Goal: Task Accomplishment & Management: Manage account settings

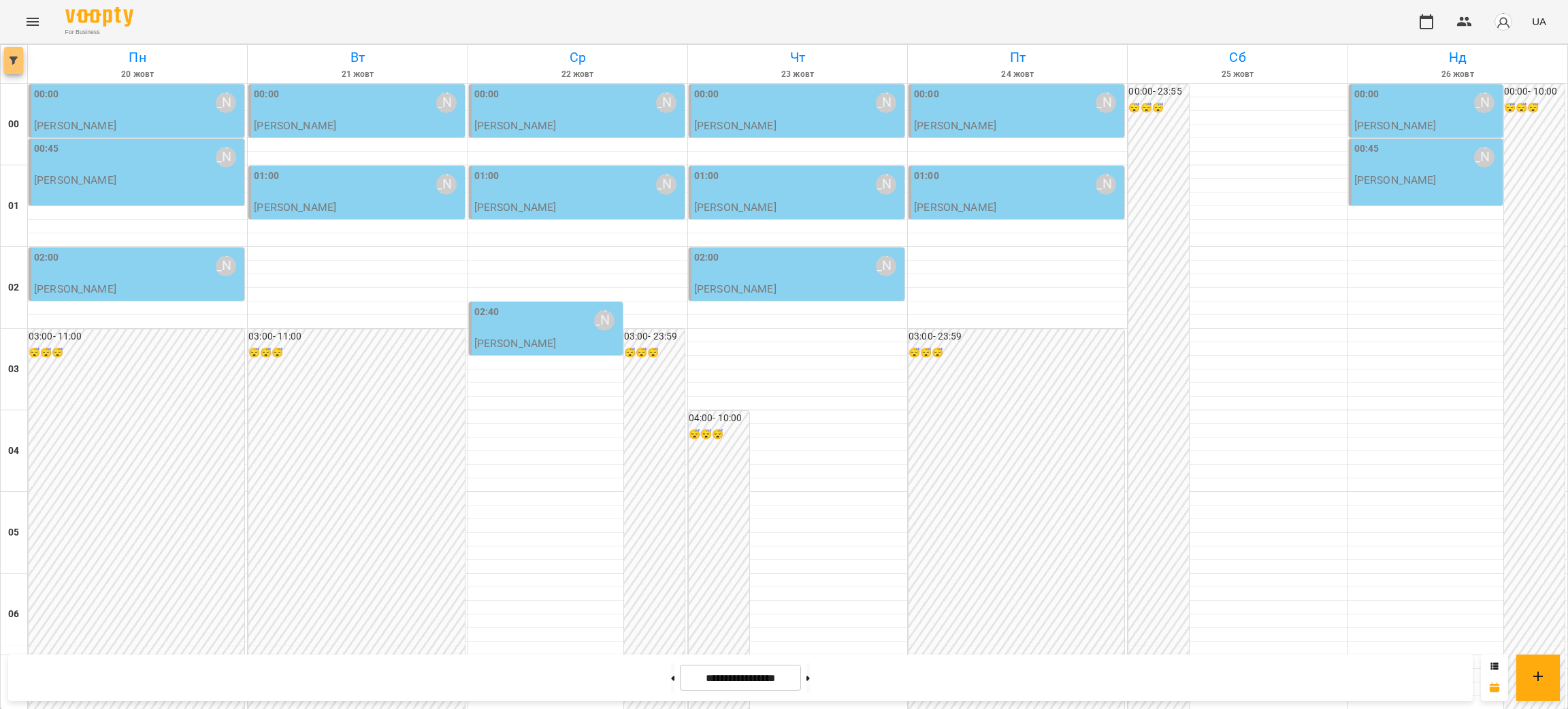
click at [13, 60] on icon "button" at bounding box center [14, 60] width 8 height 8
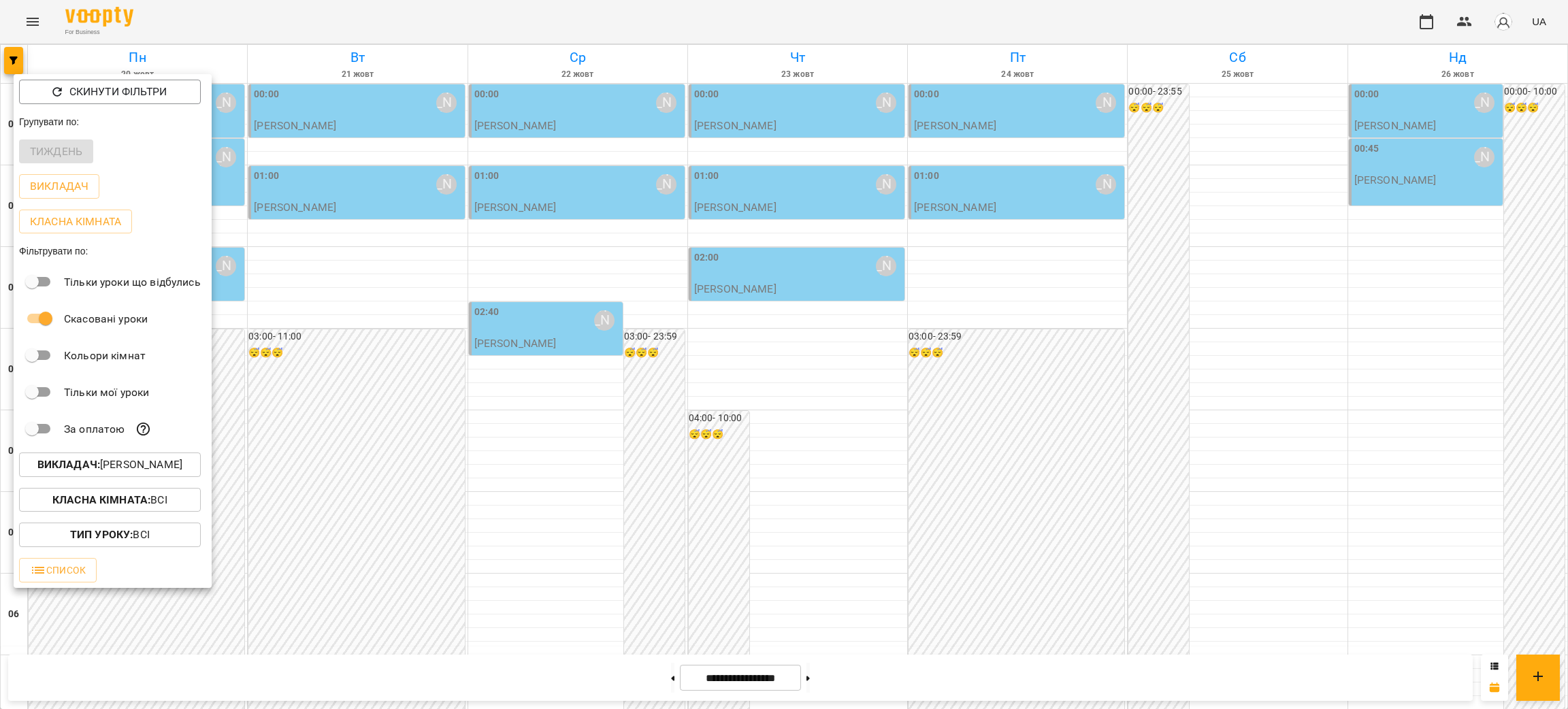
click at [117, 469] on p "Викладач : [PERSON_NAME]" at bounding box center [110, 465] width 145 height 17
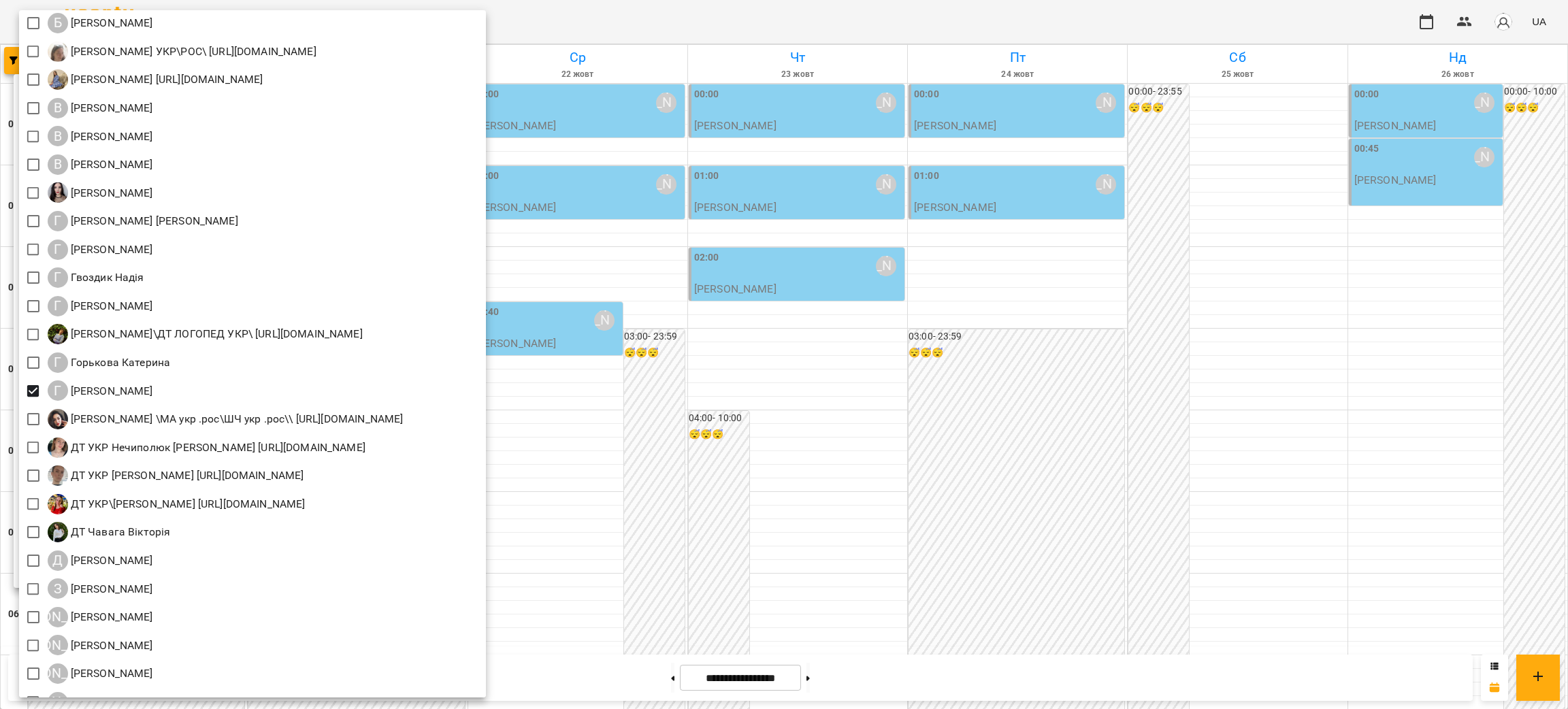
scroll to position [409, 0]
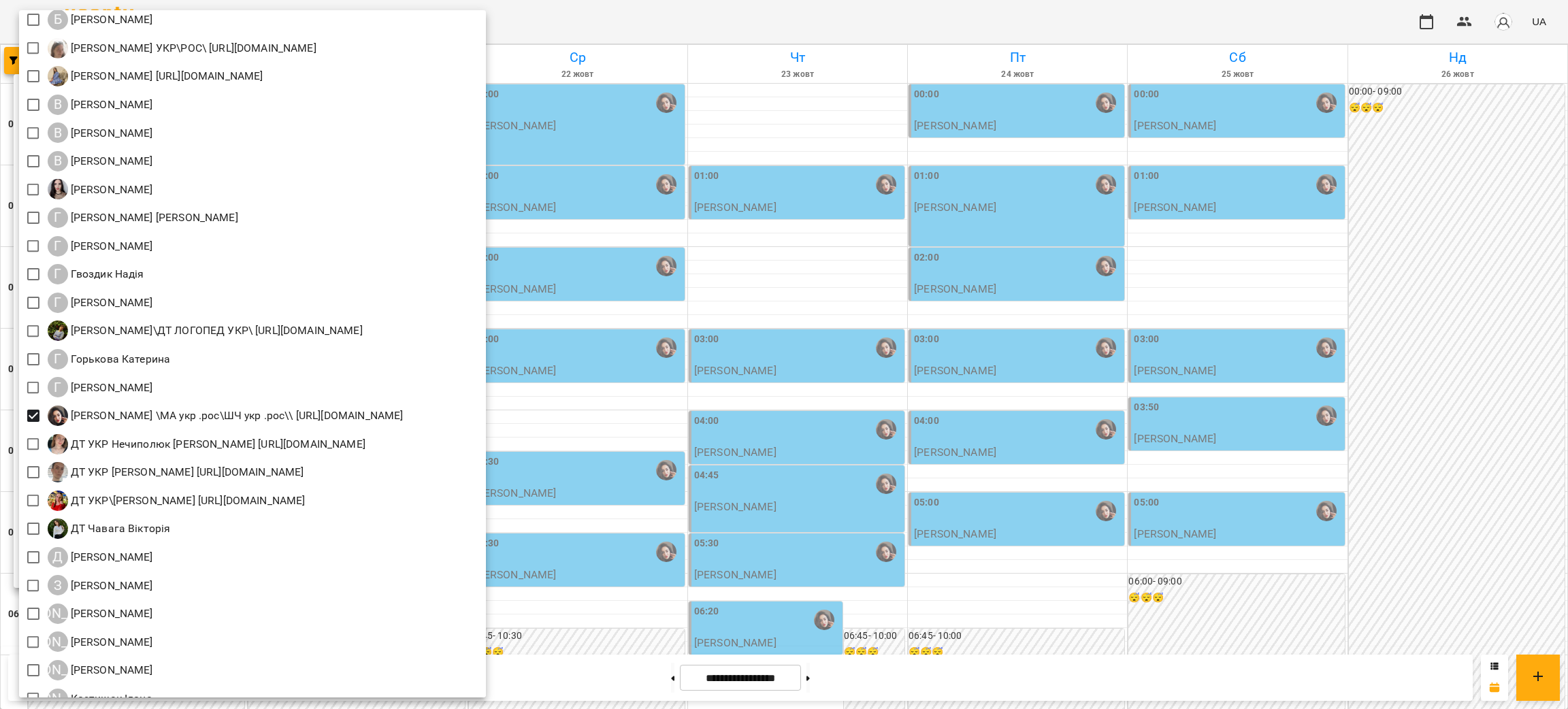
click at [1200, 203] on div at bounding box center [784, 354] width 1568 height 709
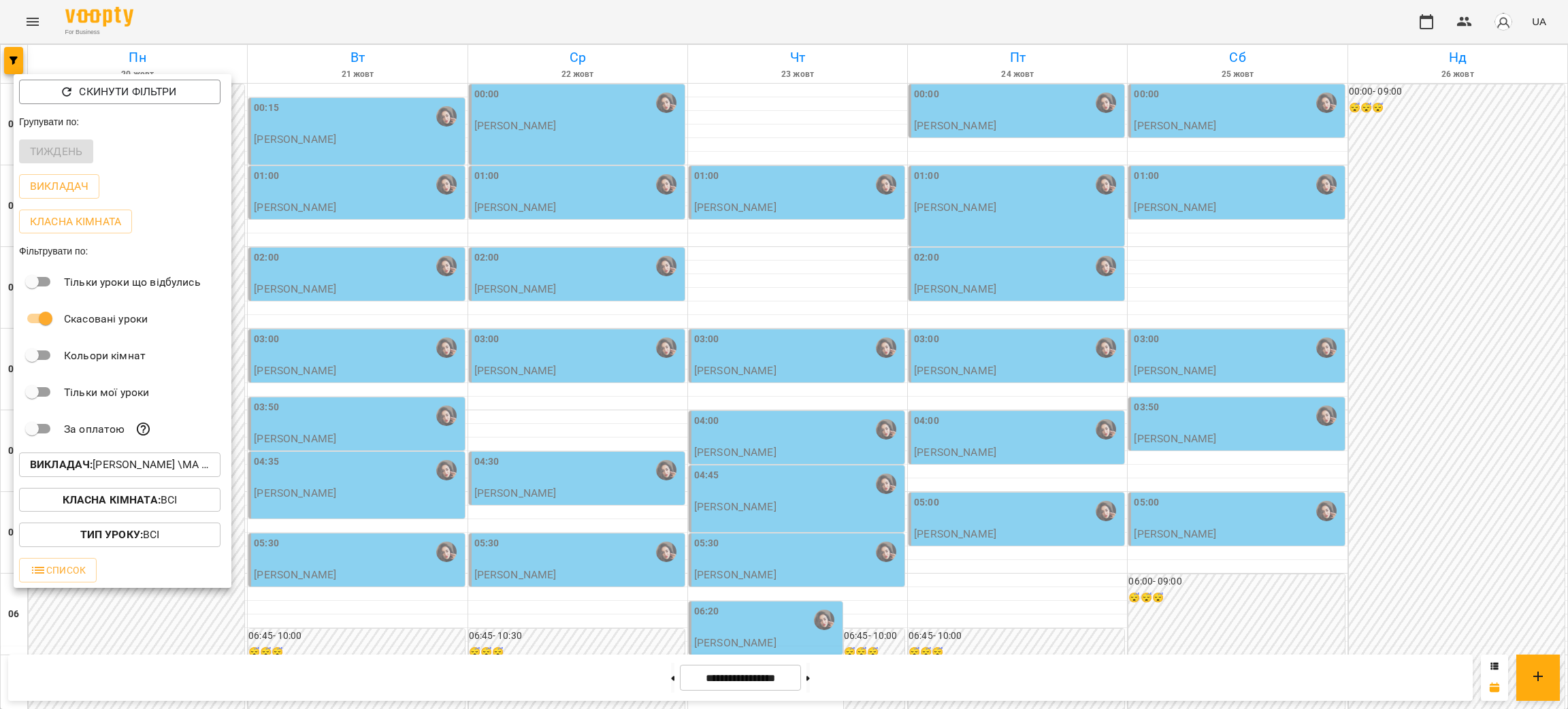
click at [1218, 200] on div at bounding box center [784, 354] width 1568 height 709
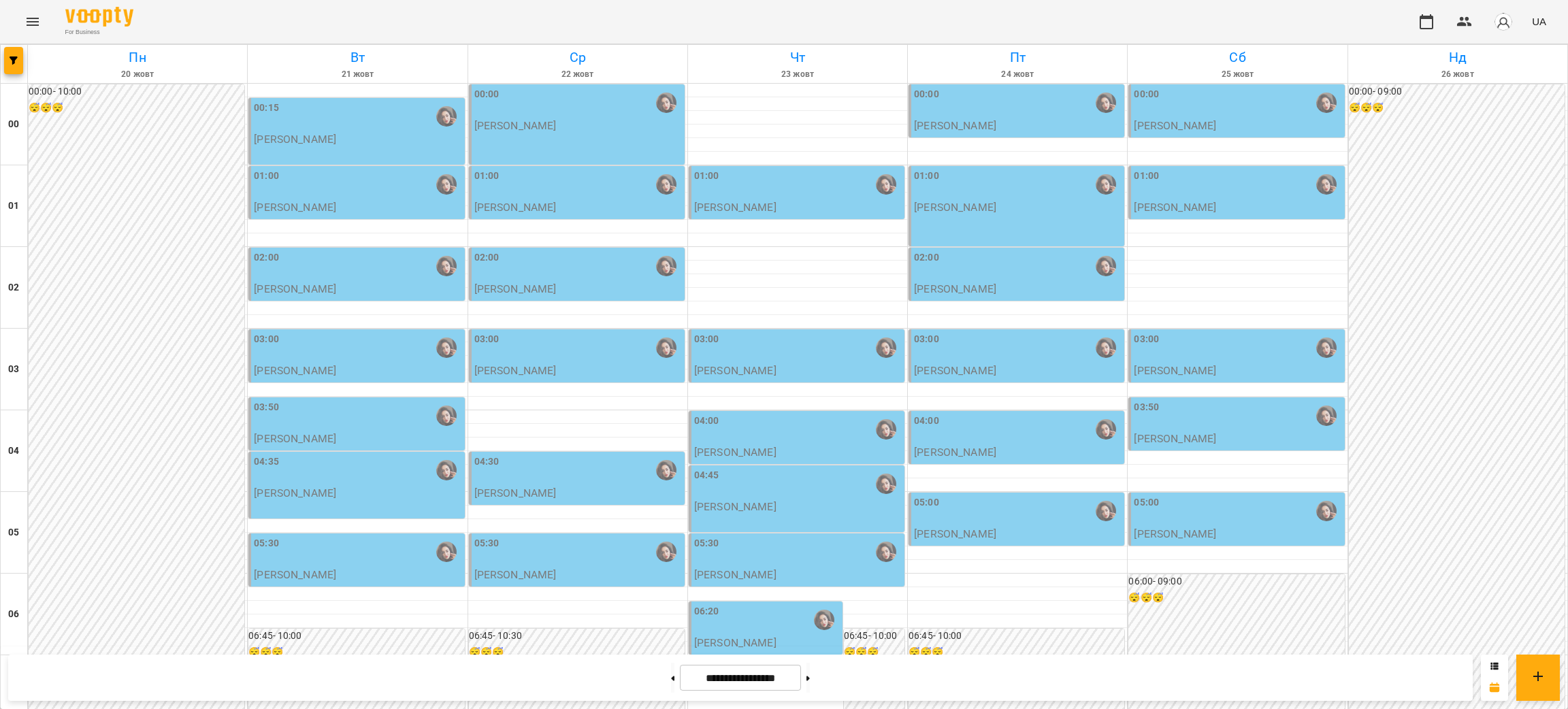
click at [1160, 189] on div "01:00" at bounding box center [1238, 185] width 208 height 31
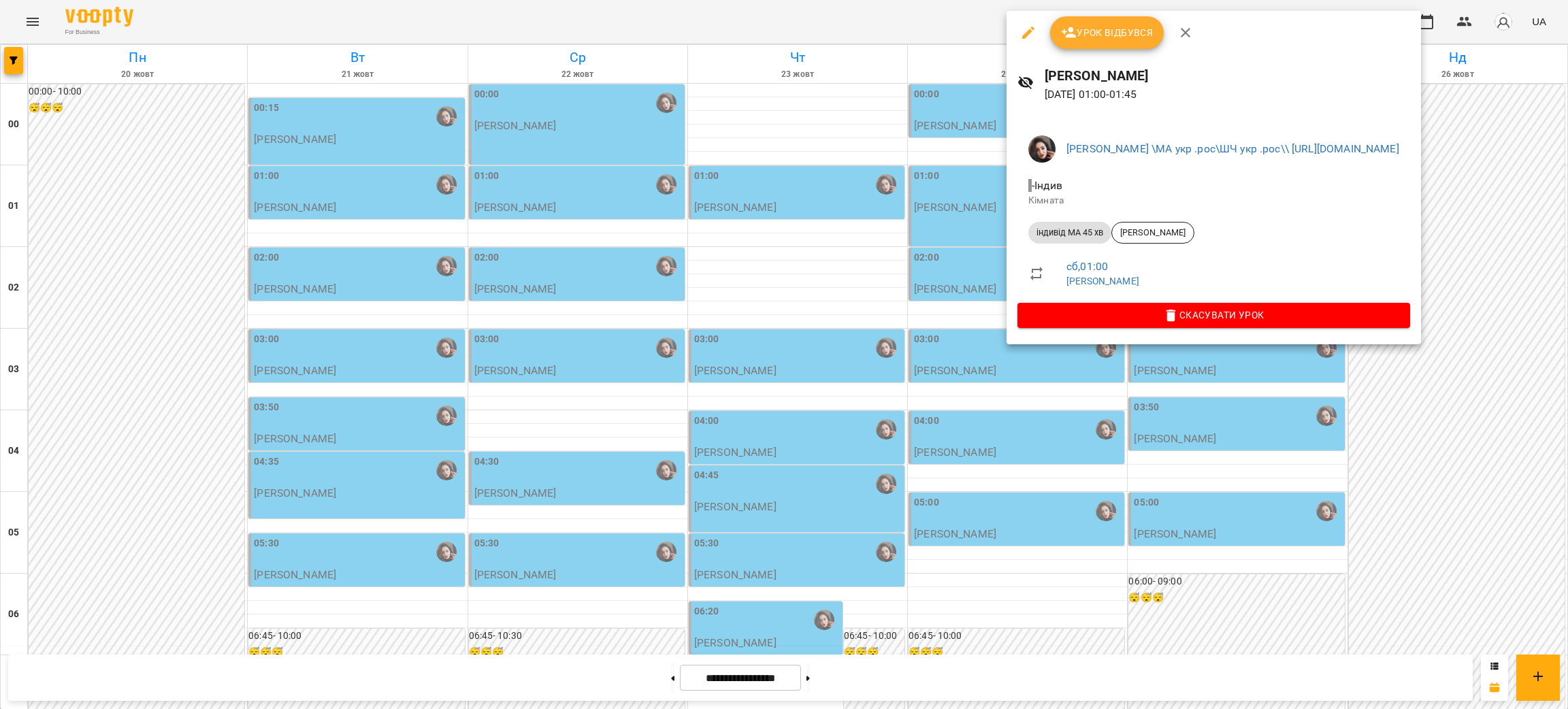
click at [1426, 407] on div at bounding box center [784, 354] width 1568 height 709
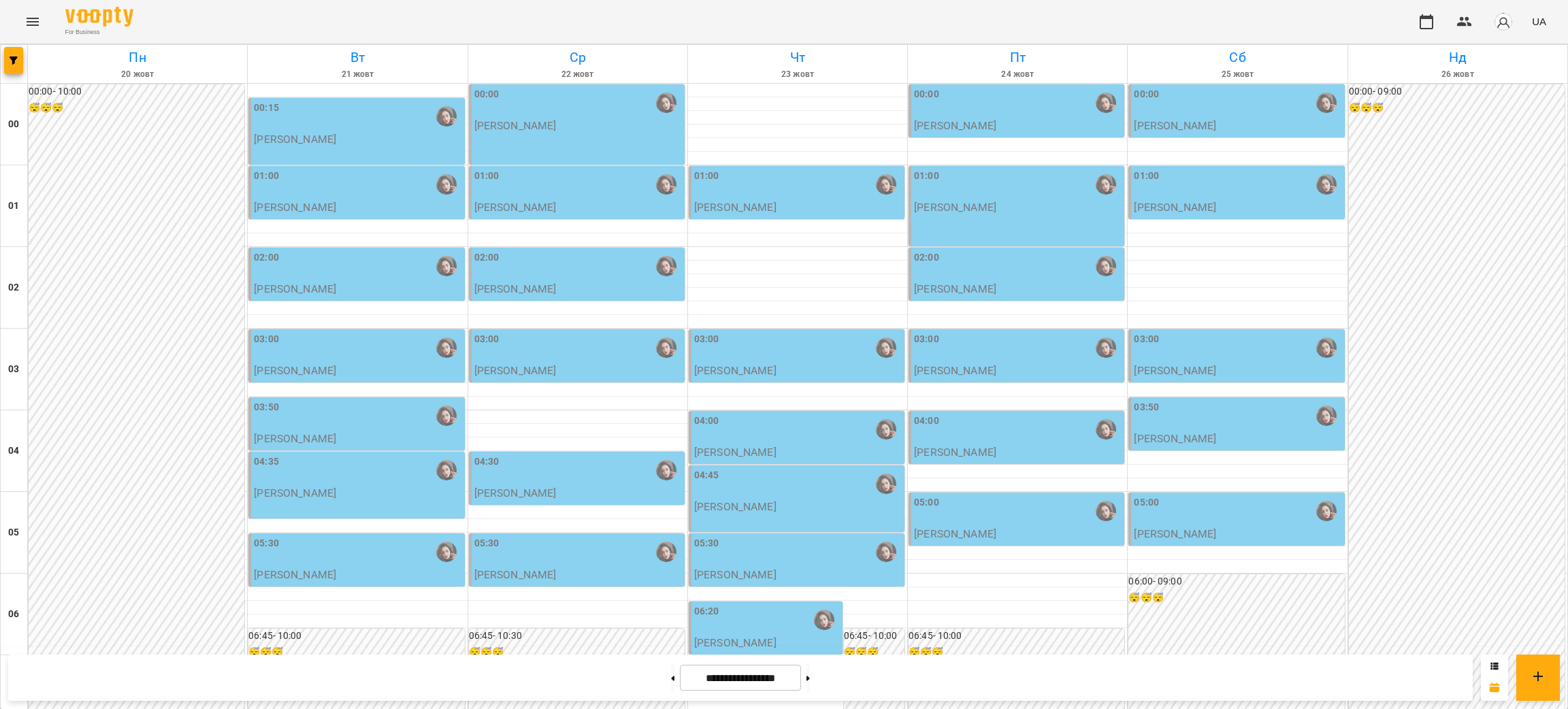
click at [1198, 113] on div "00:00" at bounding box center [1238, 103] width 208 height 31
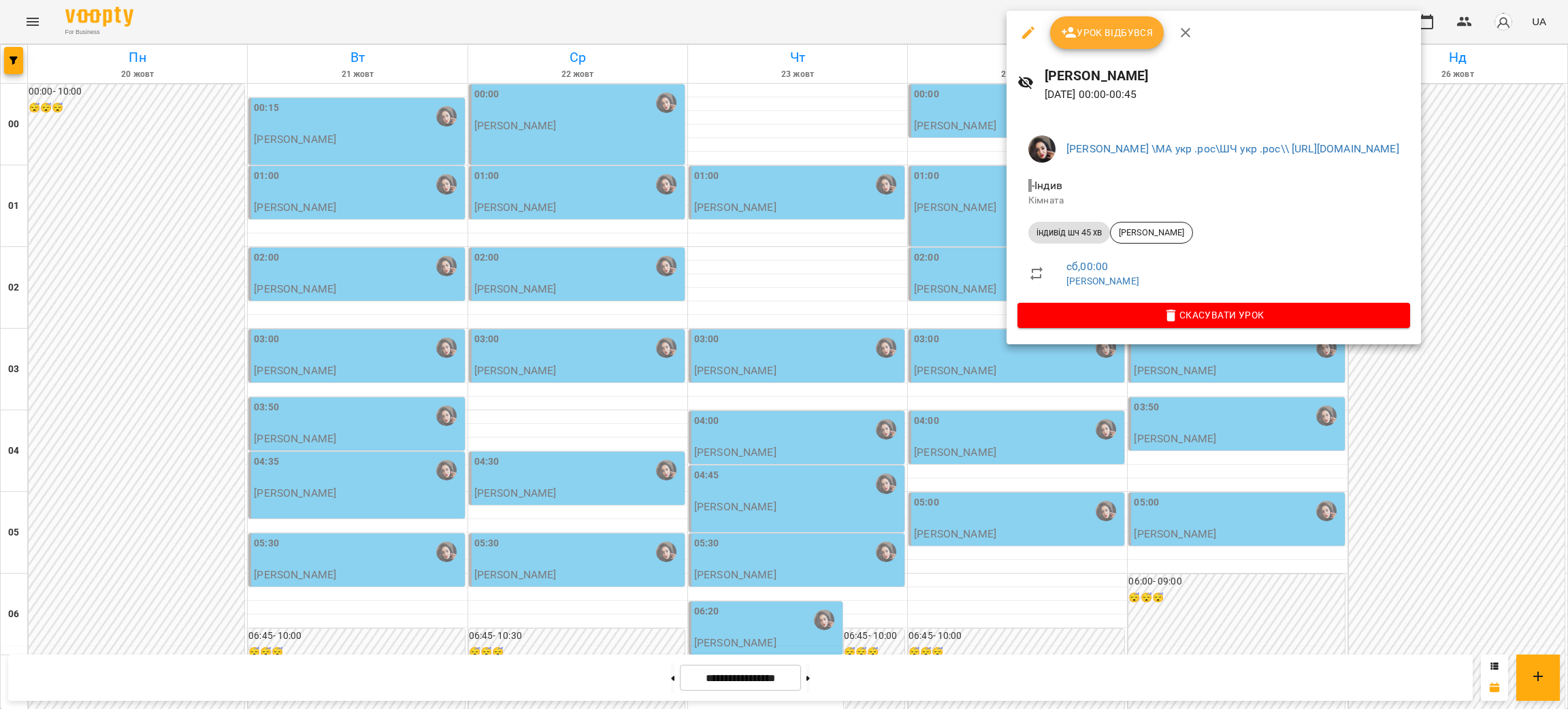
click at [1424, 471] on div at bounding box center [784, 354] width 1568 height 709
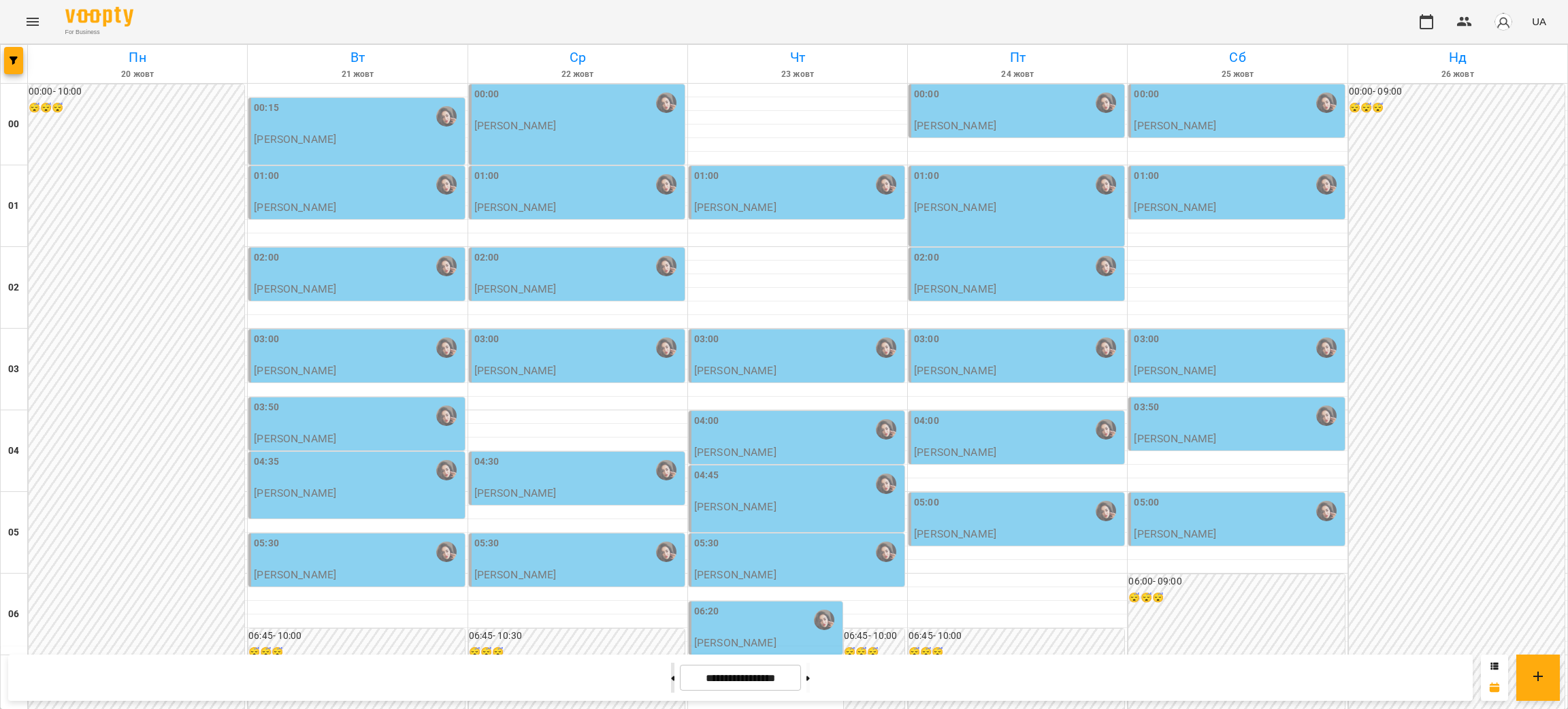
click at [671, 682] on button at bounding box center [673, 678] width 3 height 30
type input "**********"
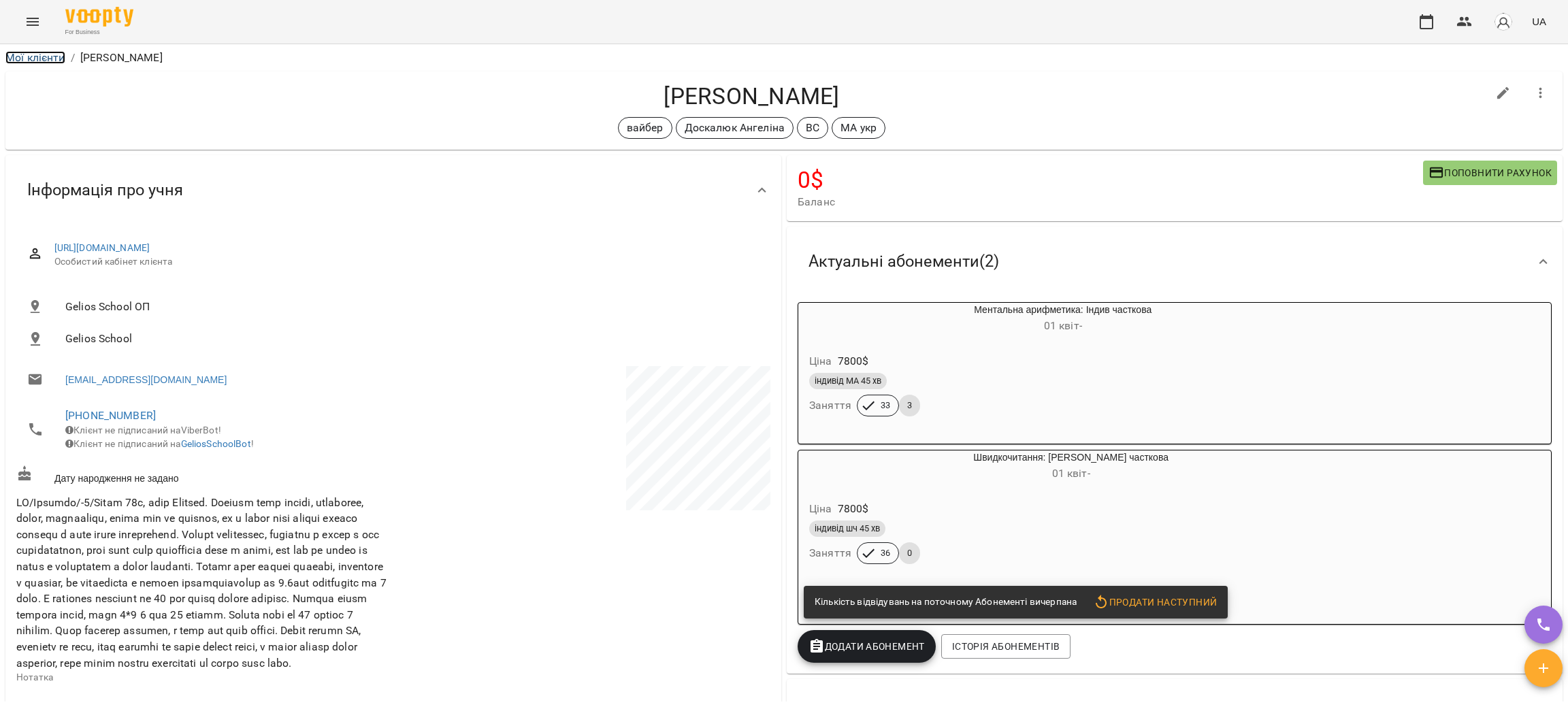
click at [34, 56] on link "Мої клієнти" at bounding box center [35, 58] width 60 height 13
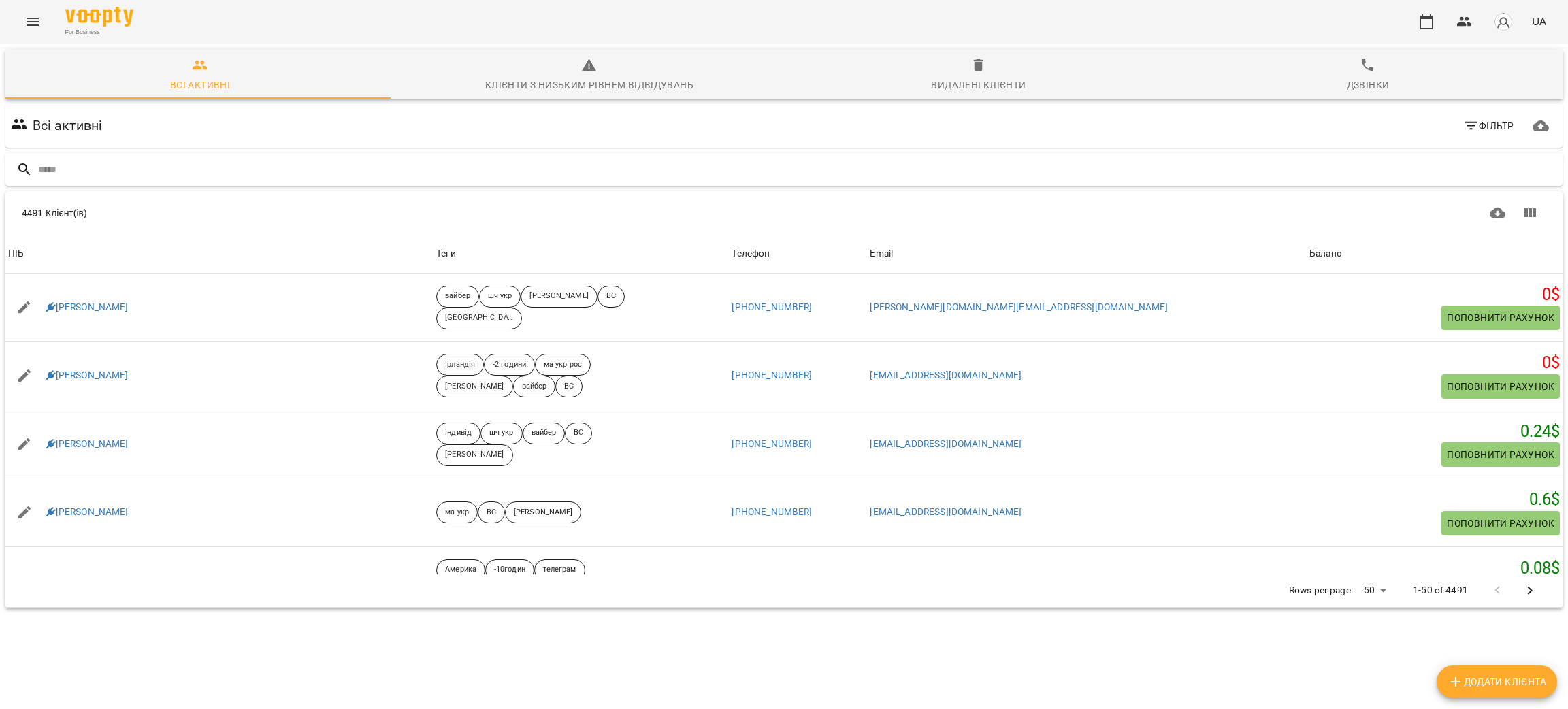
click at [247, 165] on input "text" at bounding box center [797, 169] width 1519 height 22
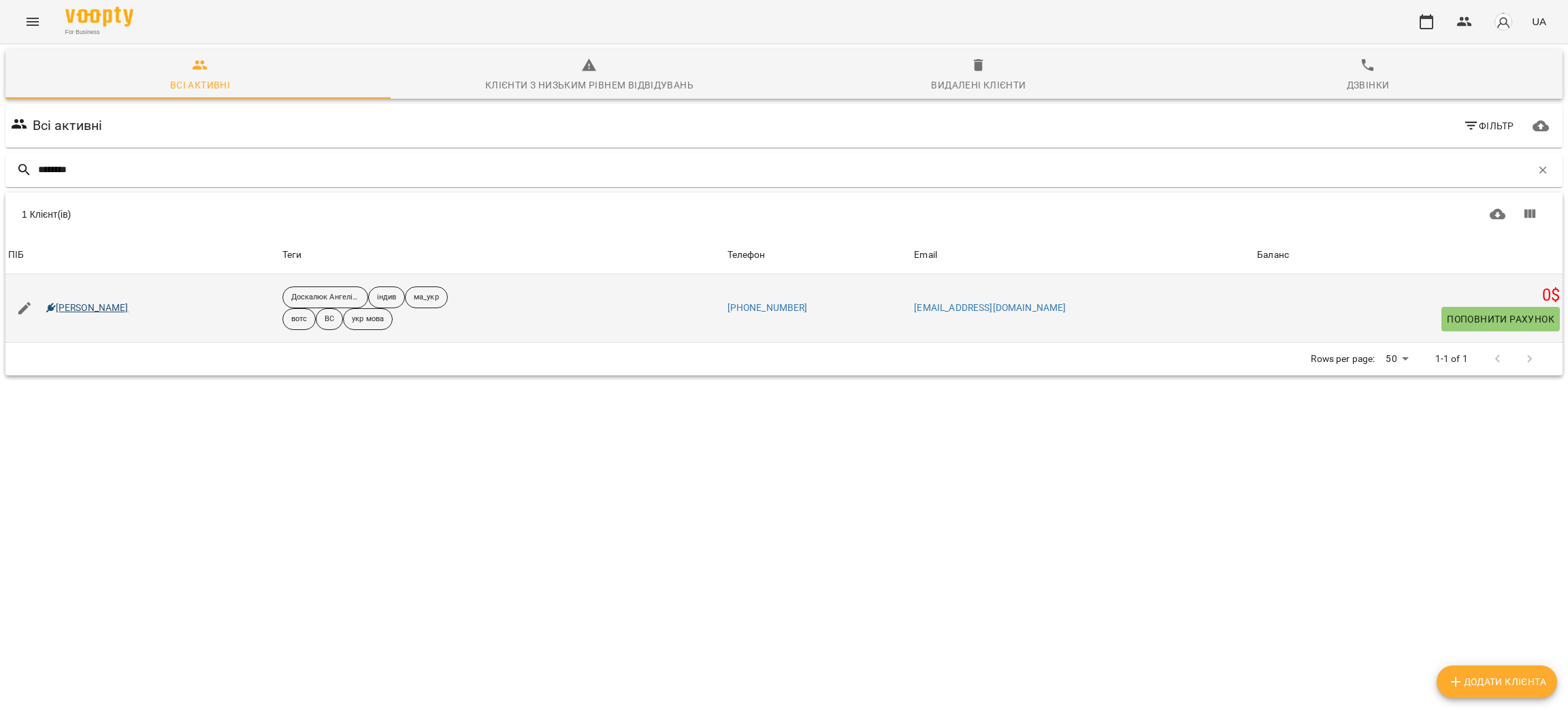
type input "********"
click at [93, 310] on link "Адам Обрезков" at bounding box center [87, 308] width 83 height 13
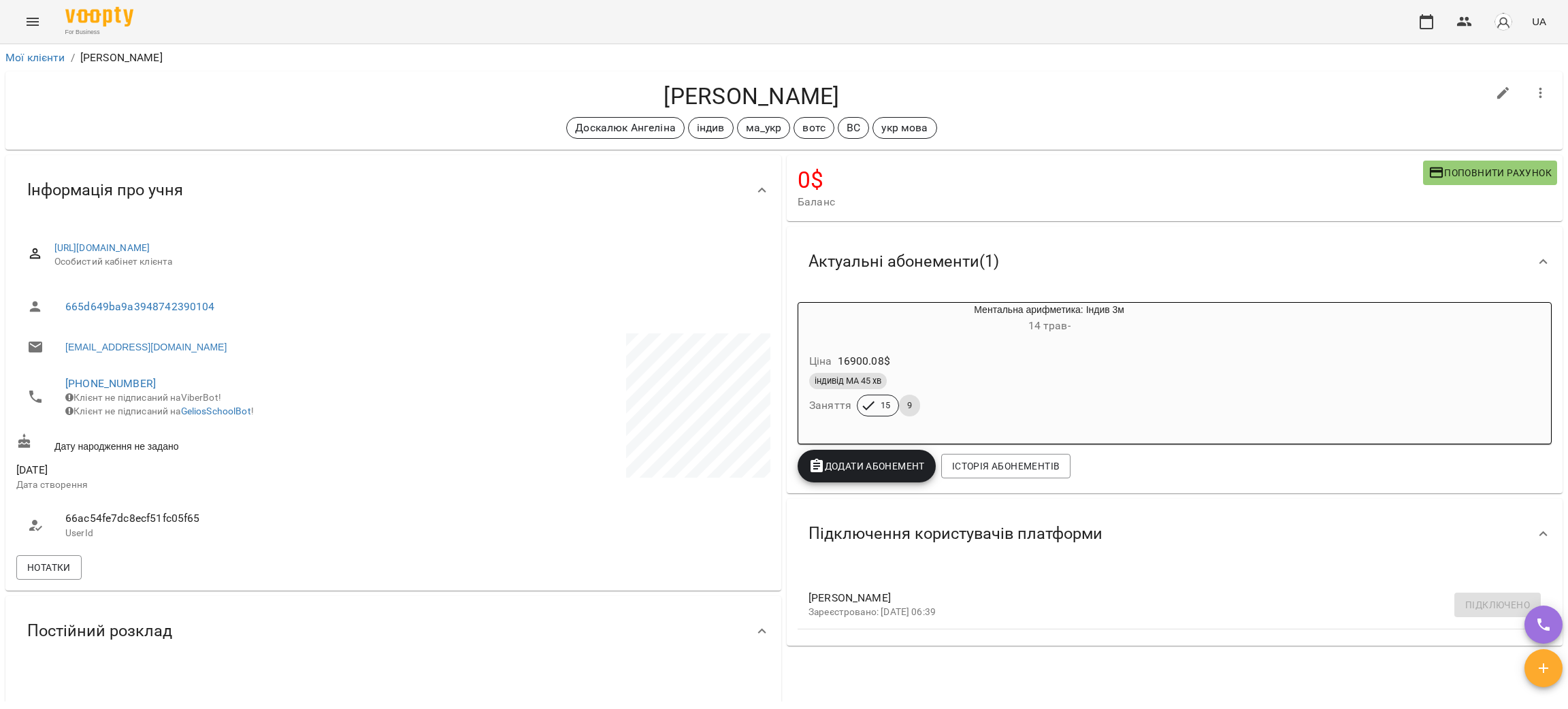
click at [985, 333] on h6 "14 трав -" at bounding box center [1050, 326] width 371 height 19
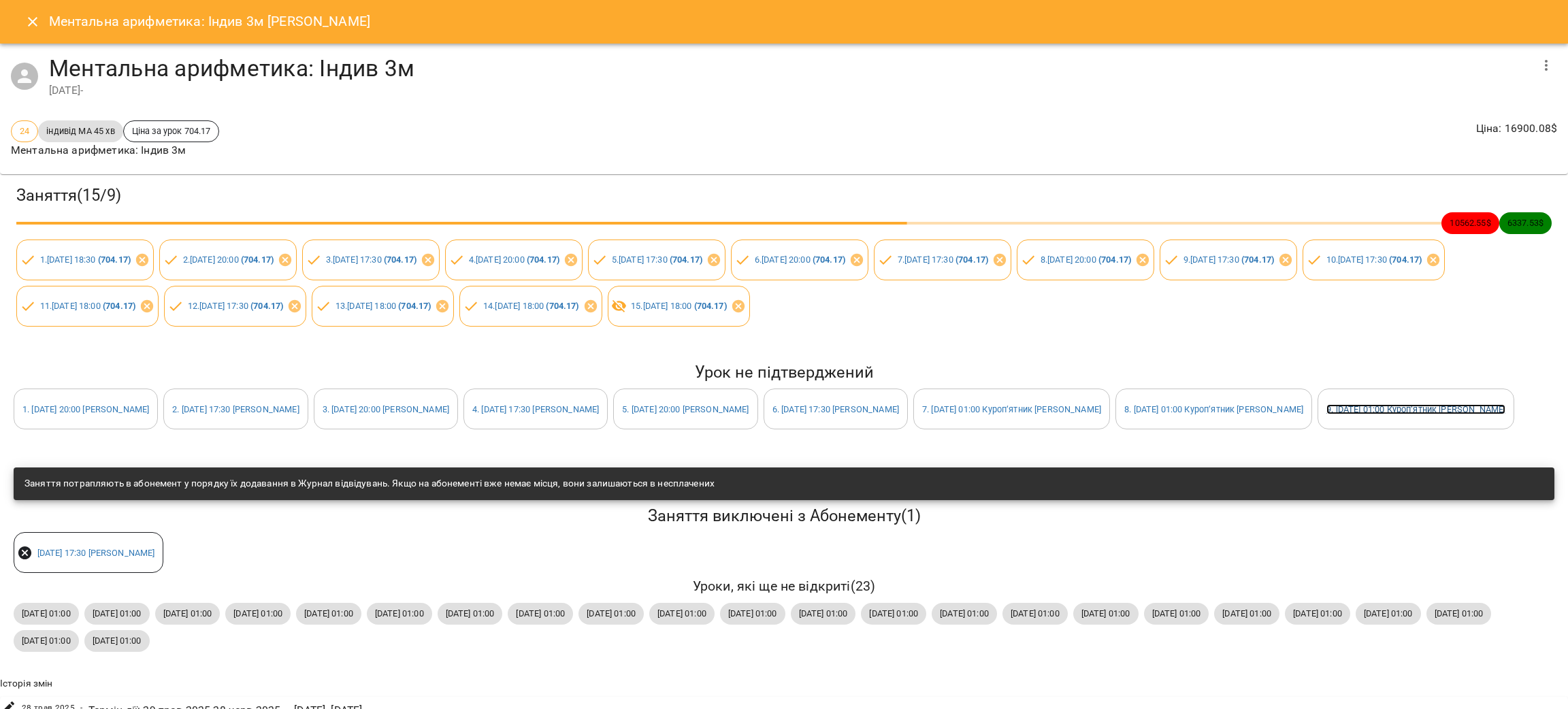
click at [1327, 414] on link "9 . сб 20 вер 2025 01:00 Куроп‘ятник Ольга" at bounding box center [1416, 409] width 179 height 10
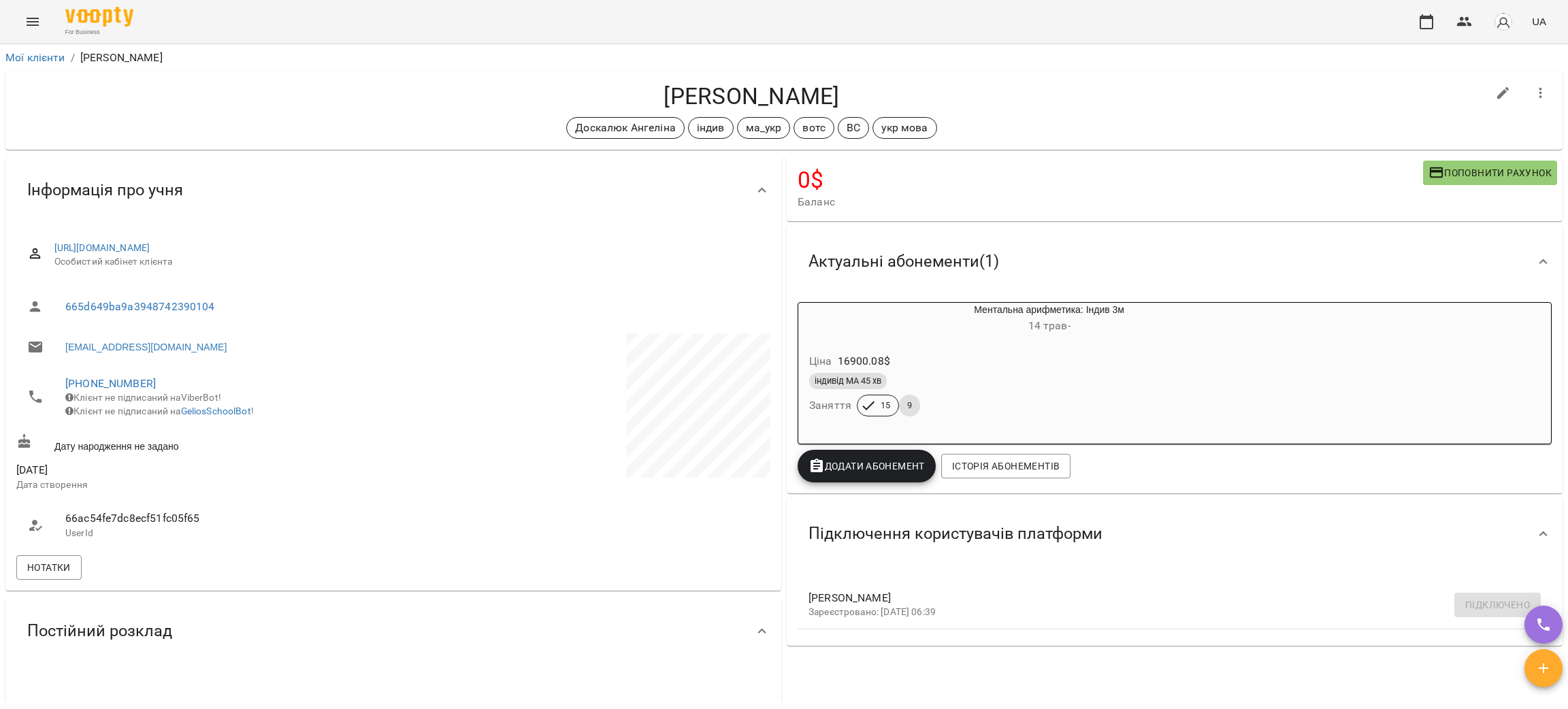
scroll to position [510, 0]
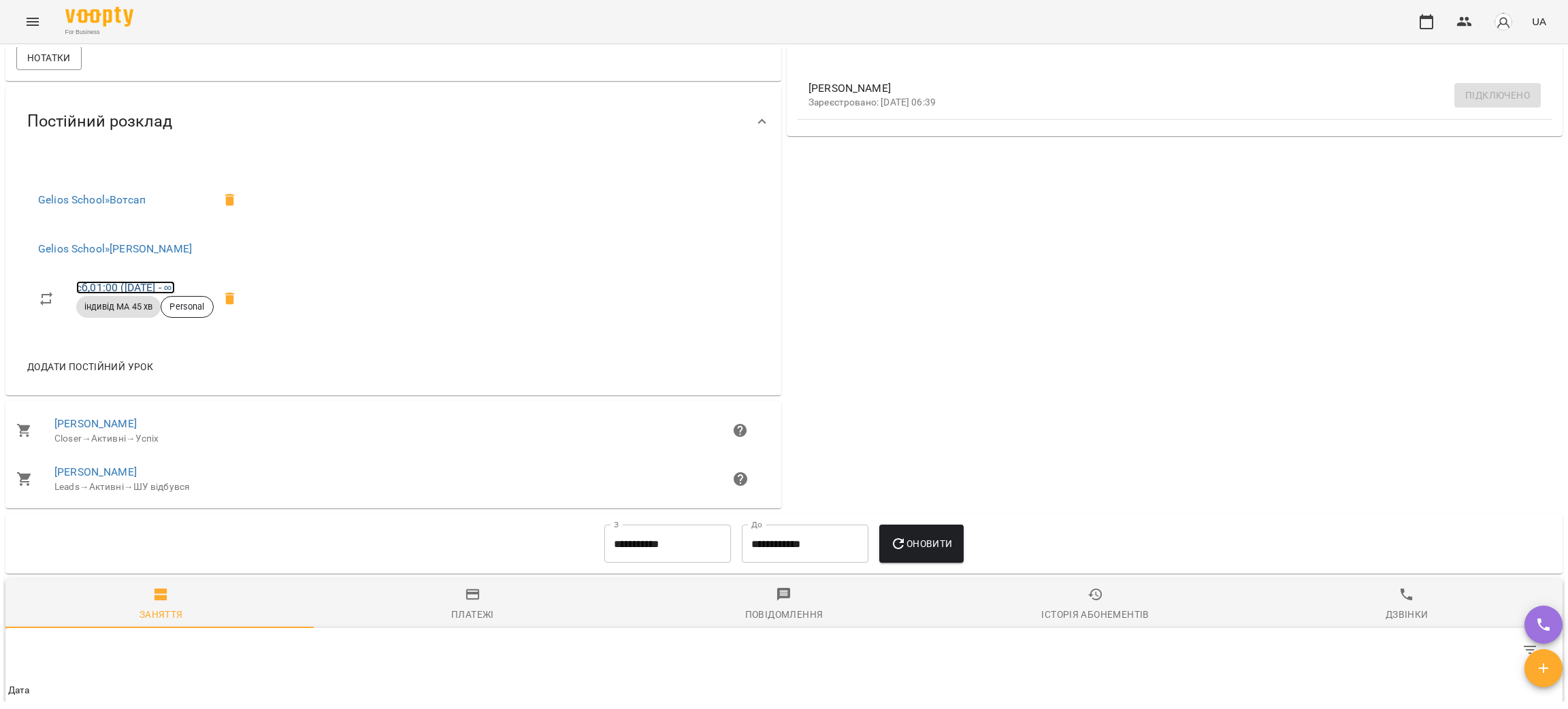
click at [153, 294] on link "сб , 01:00 (12 серп - ∞)" at bounding box center [125, 288] width 99 height 13
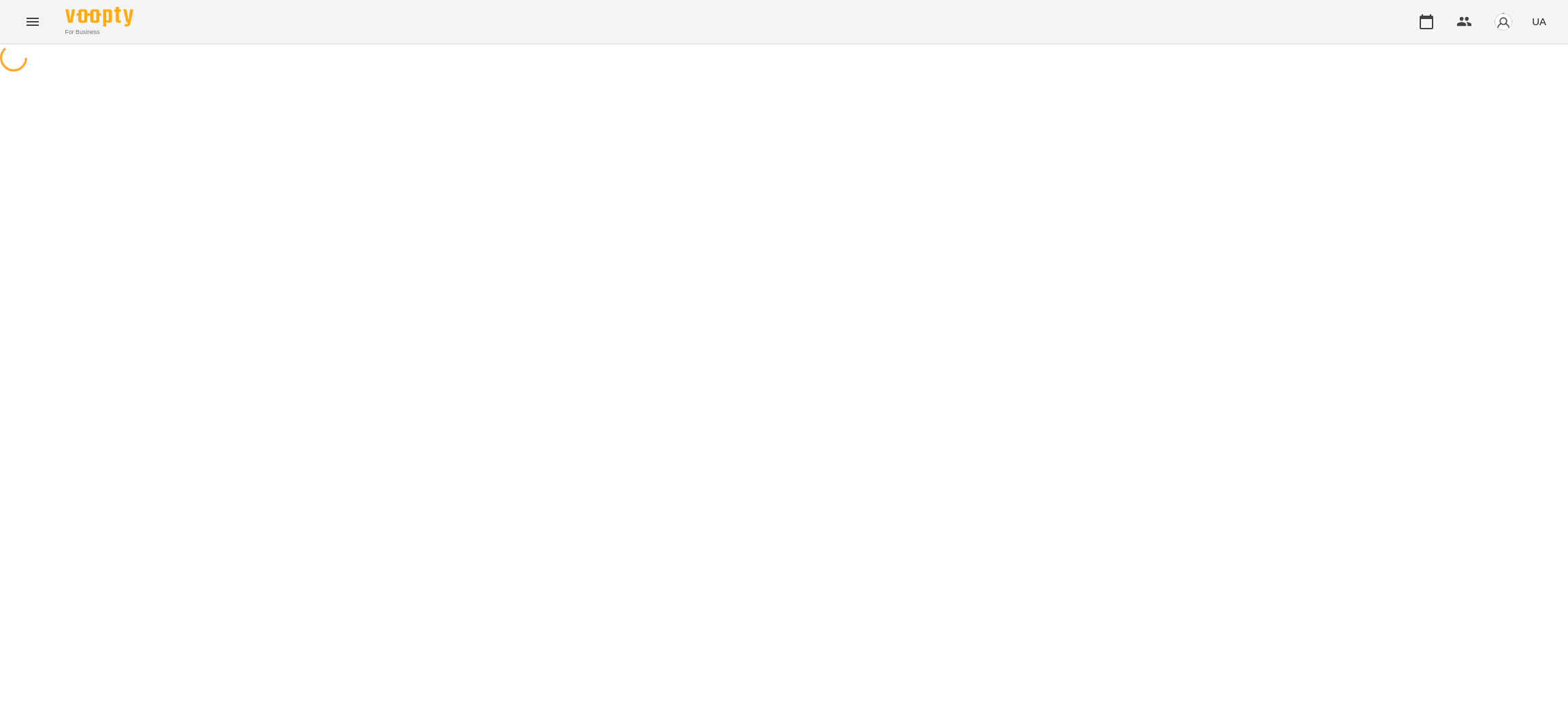
select select "*"
select select "**********"
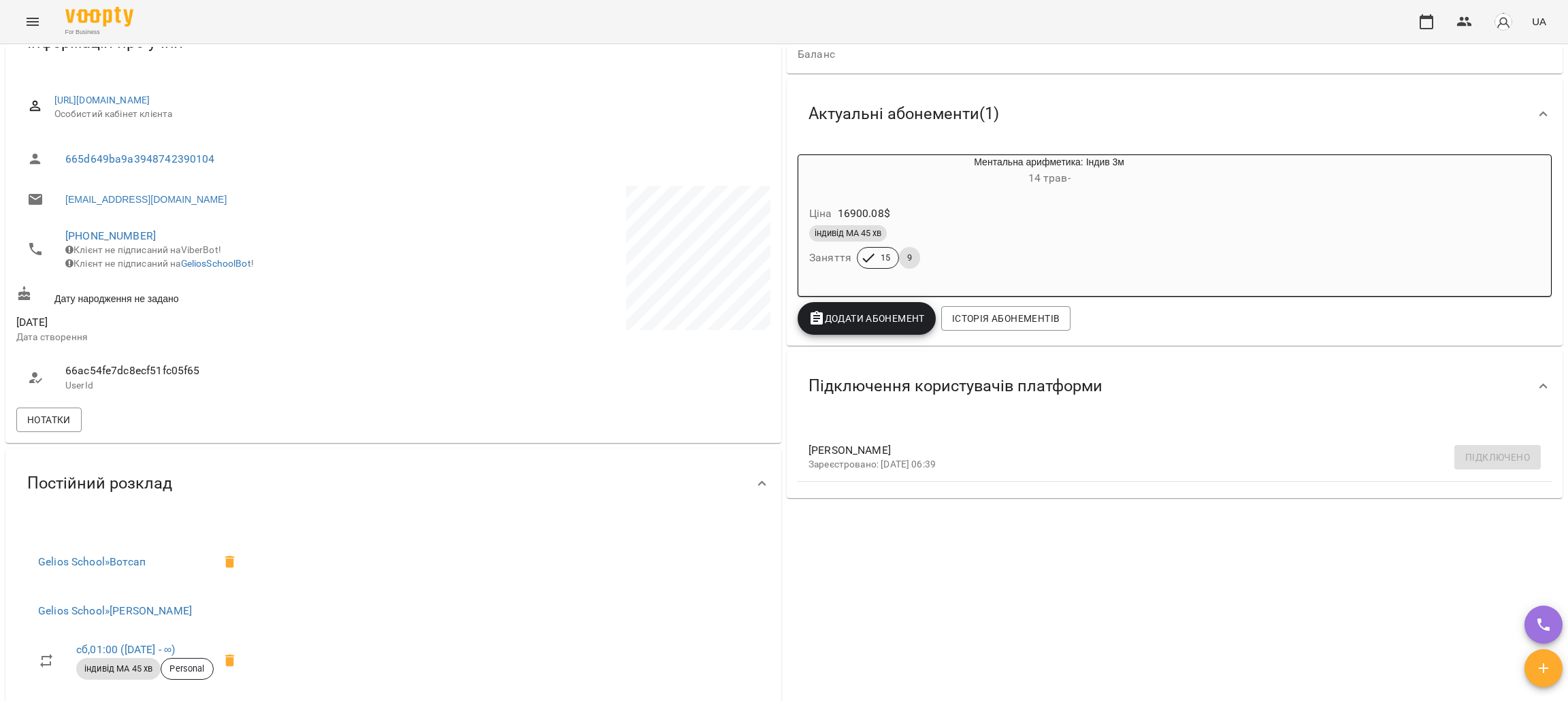
scroll to position [102, 0]
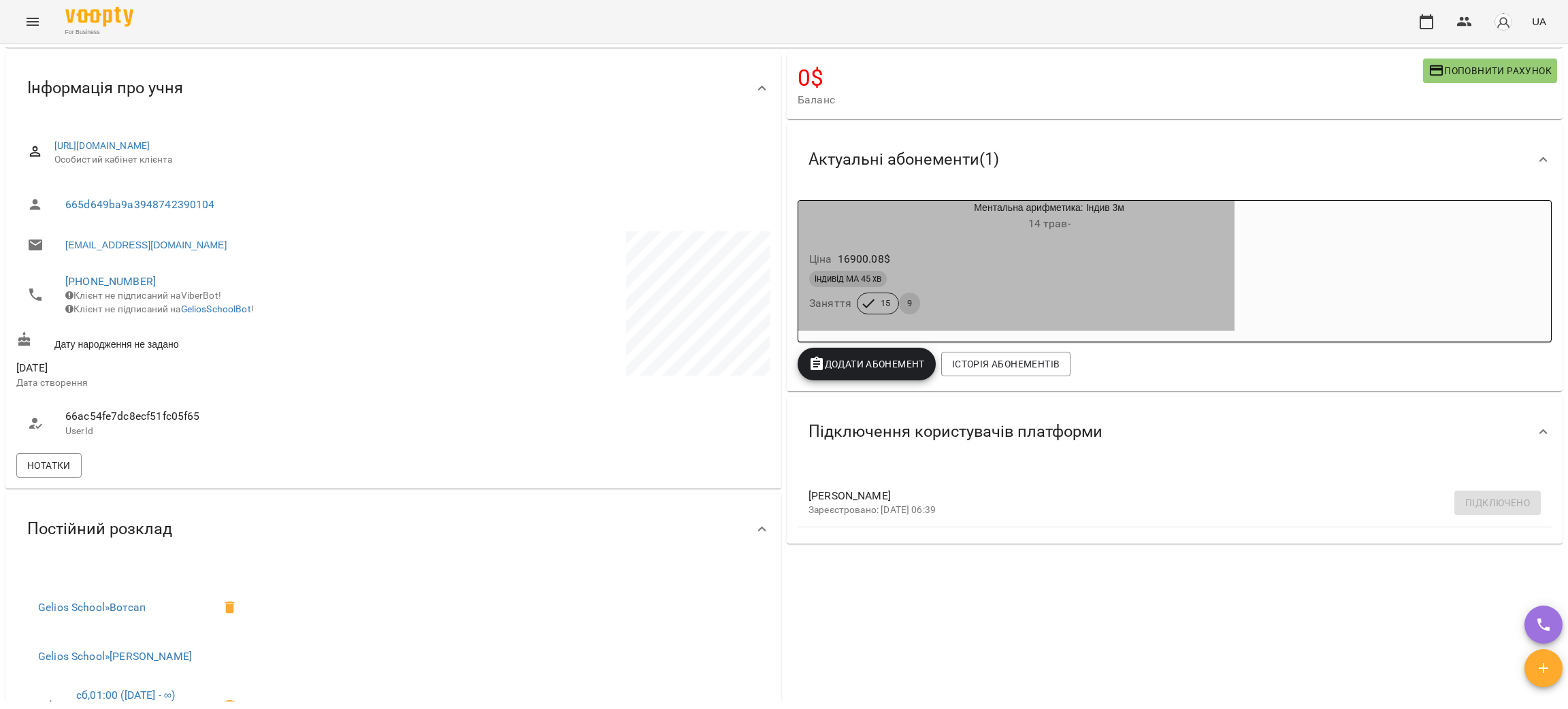
click at [1002, 262] on div "Ціна 16900.08 $" at bounding box center [1016, 259] width 420 height 25
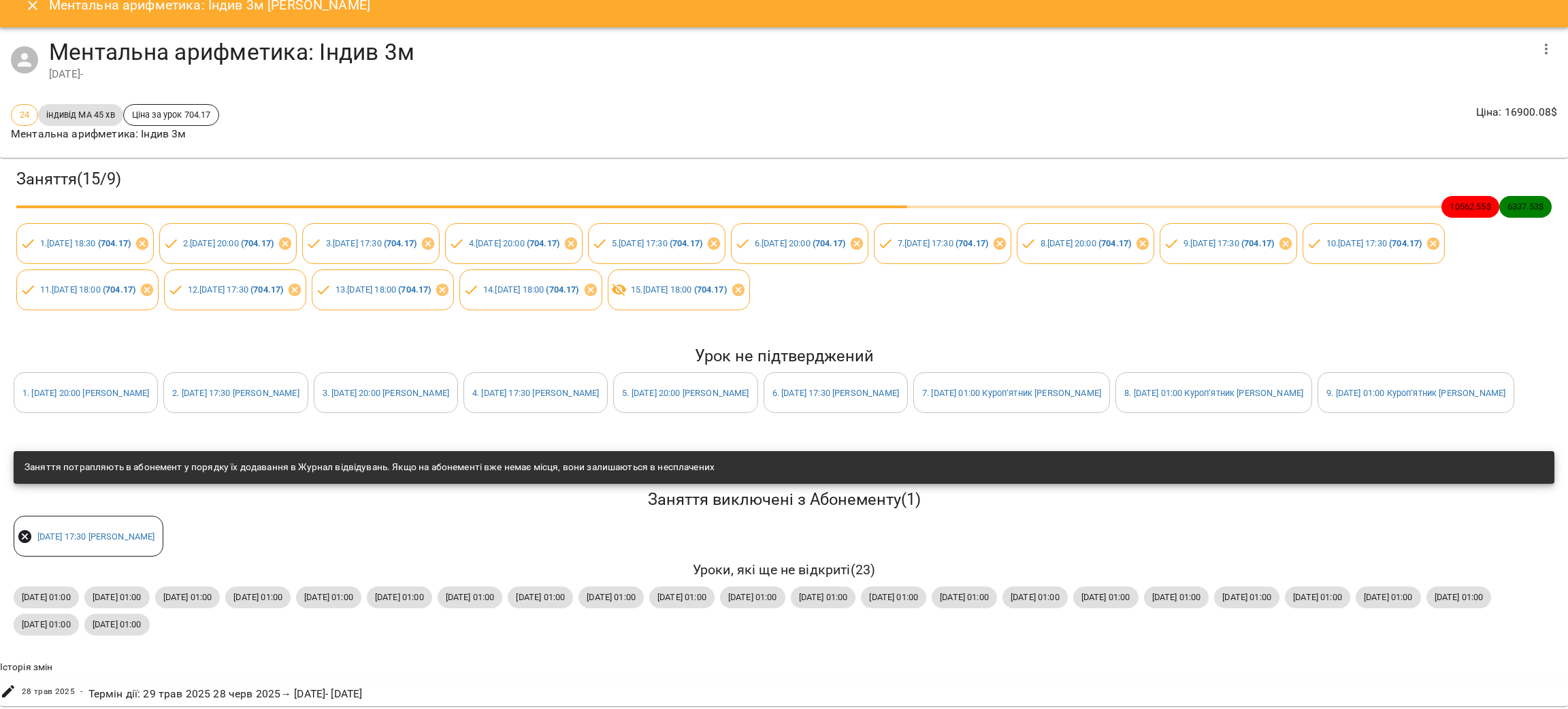
scroll to position [77, 0]
click at [290, 591] on span "сб, 06 вер 2025 01:00" at bounding box center [257, 598] width 65 height 13
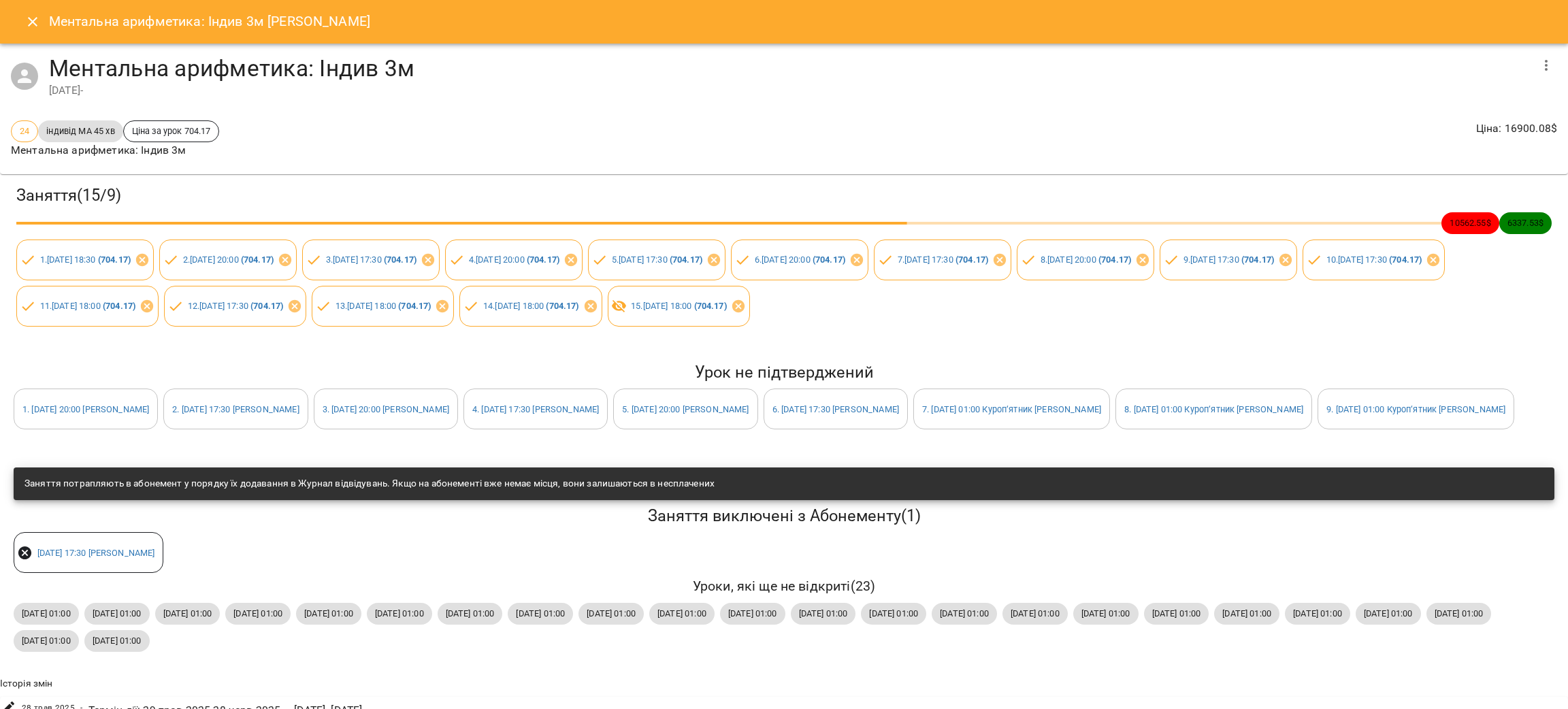
click at [19, 18] on button "Close" at bounding box center [33, 22] width 33 height 33
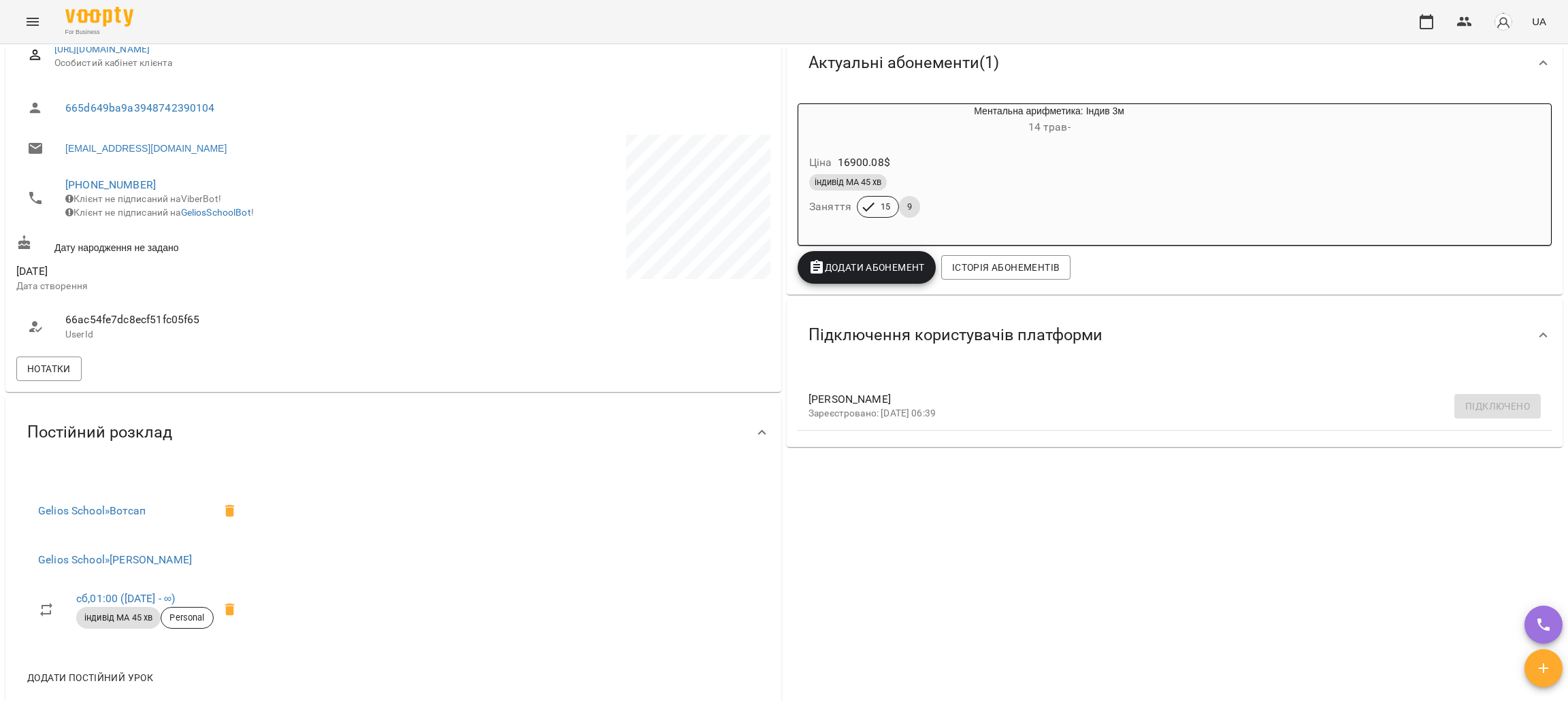
scroll to position [305, 0]
